Goal: Transaction & Acquisition: Purchase product/service

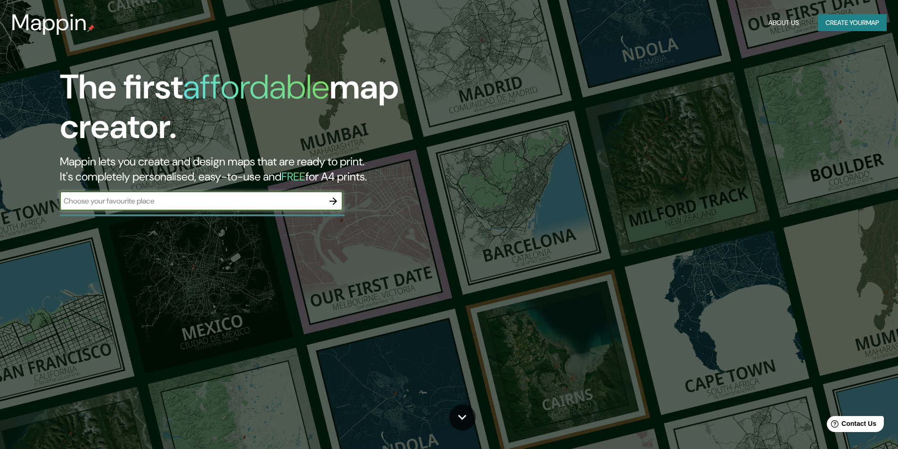
click at [196, 198] on input "text" at bounding box center [192, 201] width 264 height 11
paste input "[STREET_ADDRESS]"
type input "[STREET_ADDRESS]"
click at [338, 199] on icon "button" at bounding box center [332, 201] width 11 height 11
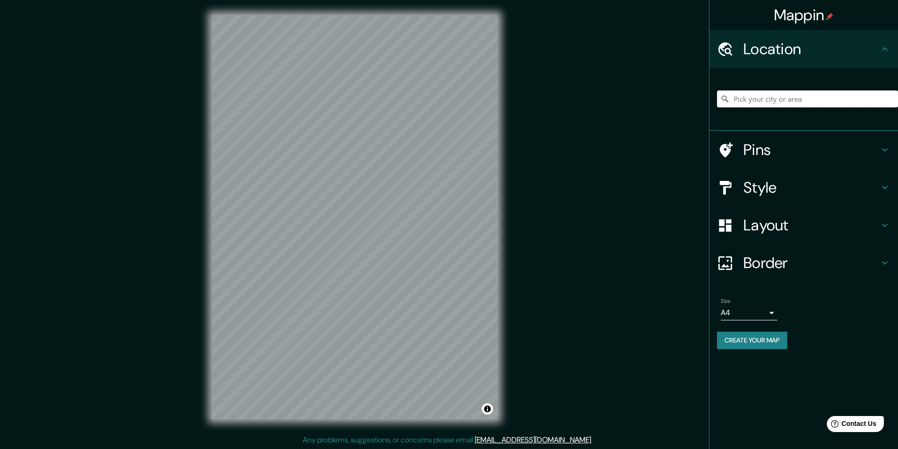
click at [748, 97] on input "Pick your city or area" at bounding box center [807, 98] width 181 height 17
paste input "[STREET_ADDRESS]"
drag, startPoint x: 762, startPoint y: 99, endPoint x: 826, endPoint y: 104, distance: 63.3
click at [826, 104] on input "[GEOGRAPHIC_DATA], [GEOGRAPHIC_DATA], 1896, [GEOGRAPHIC_DATA]" at bounding box center [807, 98] width 181 height 17
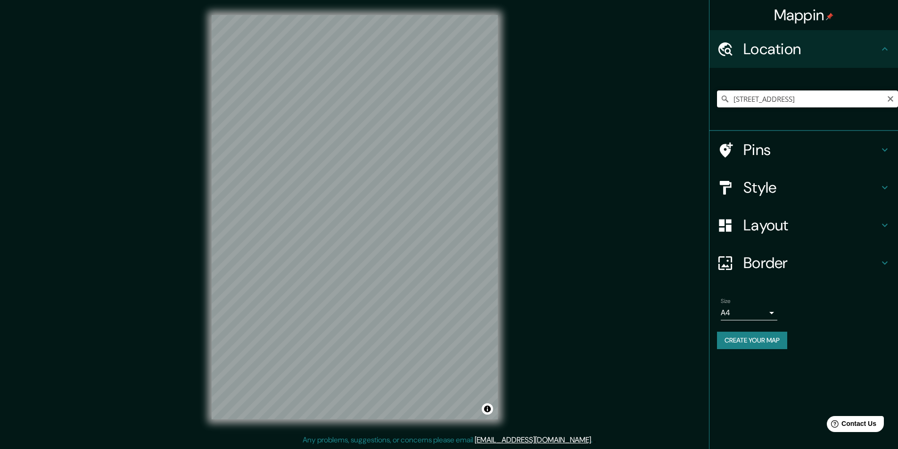
scroll to position [0, 71]
drag, startPoint x: 776, startPoint y: 99, endPoint x: 904, endPoint y: 110, distance: 129.1
click at [897, 110] on html "Mappin Location [STREET_ADDRESS] Pins Style Layout Border Choose a border. Hint…" at bounding box center [449, 224] width 898 height 449
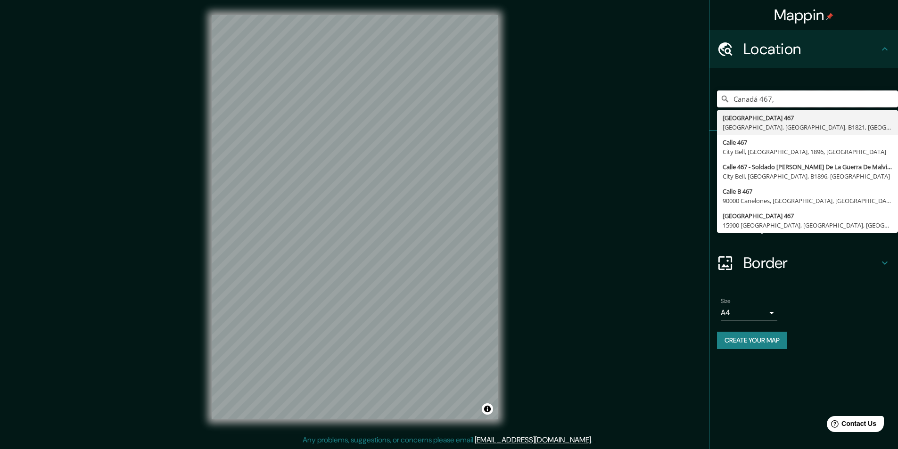
drag, startPoint x: 749, startPoint y: 101, endPoint x: 693, endPoint y: 100, distance: 56.1
click at [693, 100] on div "Mappin Location [GEOGRAPHIC_DATA] [STREET_ADDRESS] [STREET_ADDRESS] Calle 467 -…" at bounding box center [449, 225] width 898 height 450
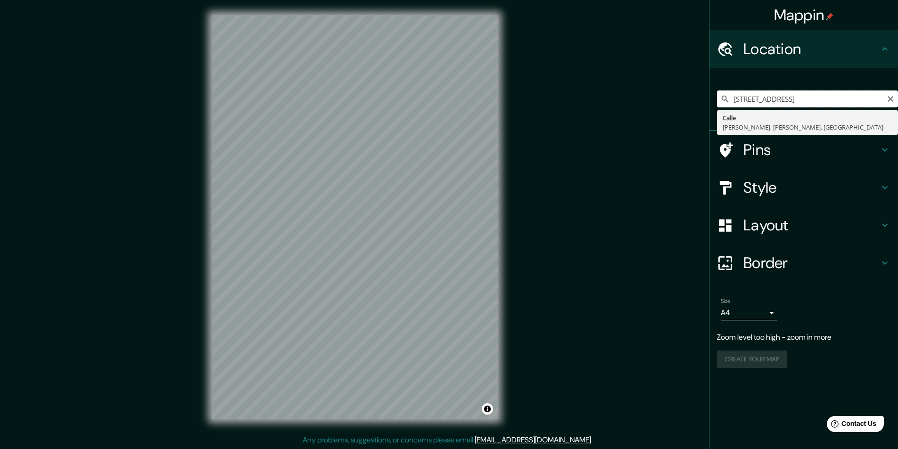
drag, startPoint x: 855, startPoint y: 98, endPoint x: 768, endPoint y: 98, distance: 86.7
click at [768, 98] on input "[STREET_ADDRESS]" at bounding box center [807, 98] width 181 height 17
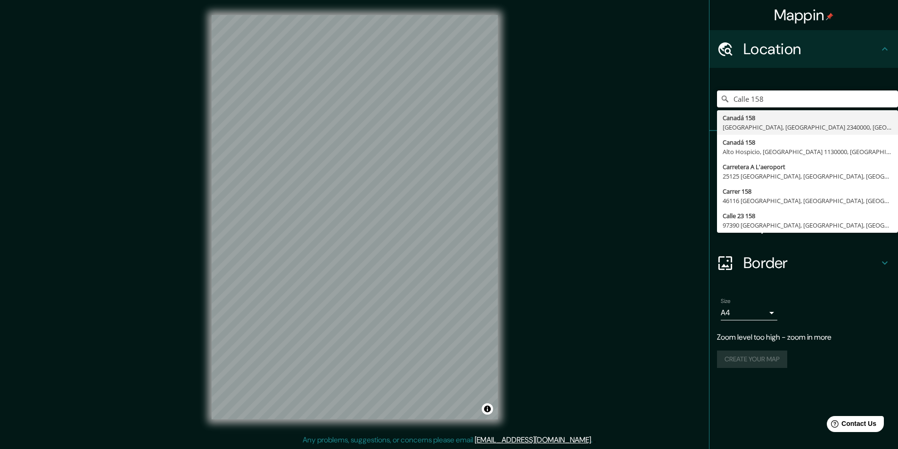
drag, startPoint x: 795, startPoint y: 98, endPoint x: 752, endPoint y: 89, distance: 43.3
click at [752, 89] on div "[STREET_ADDRESS] [GEOGRAPHIC_DATA] [GEOGRAPHIC_DATA], [GEOGRAPHIC_DATA] 1130000…" at bounding box center [807, 98] width 181 height 47
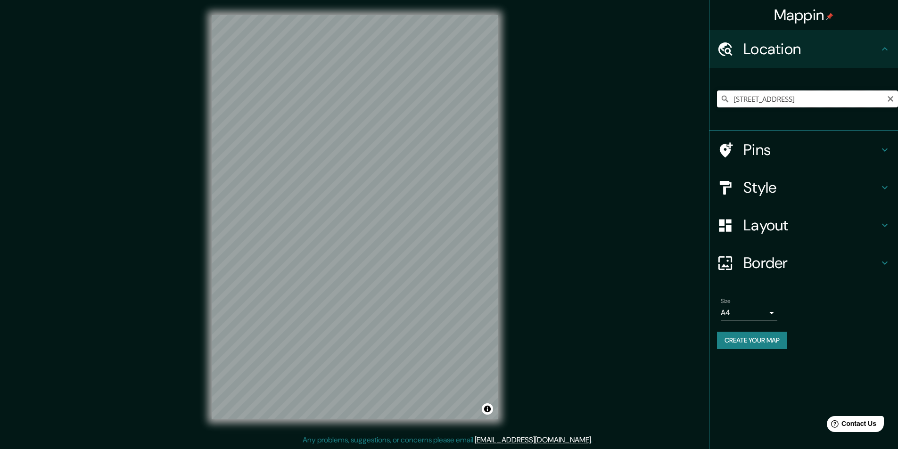
scroll to position [0, 47]
drag, startPoint x: 734, startPoint y: 99, endPoint x: 893, endPoint y: 96, distance: 159.8
click at [897, 94] on html "Mappin Location [GEOGRAPHIC_DATA] [GEOGRAPHIC_DATA] 4100000, [GEOGRAPHIC_DATA] …" at bounding box center [449, 224] width 898 height 449
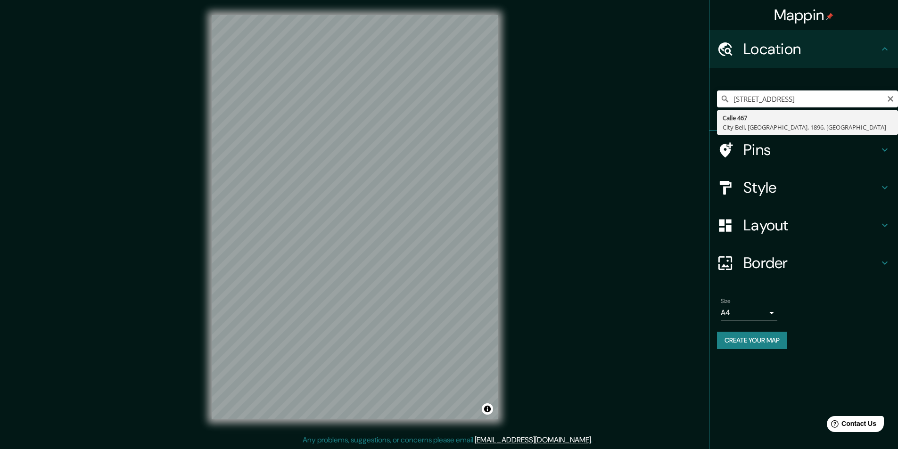
type input "[GEOGRAPHIC_DATA], [GEOGRAPHIC_DATA], 1896, [GEOGRAPHIC_DATA]"
